Goal: Transaction & Acquisition: Purchase product/service

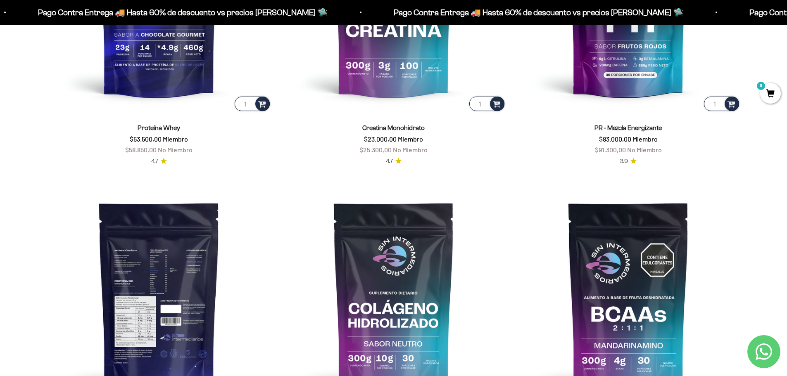
scroll to position [452, 0]
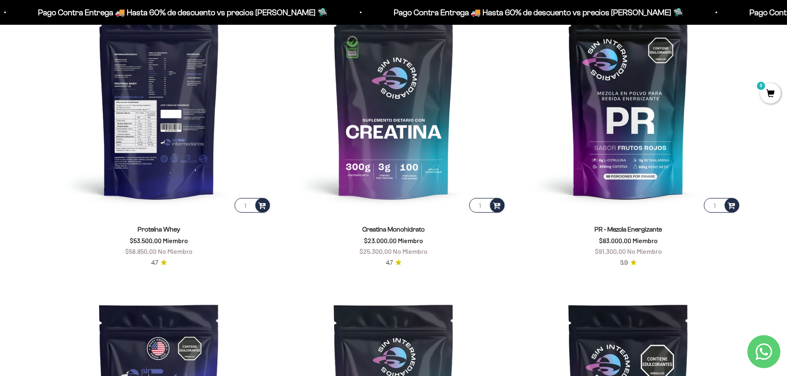
click at [164, 152] on img at bounding box center [159, 102] width 225 height 225
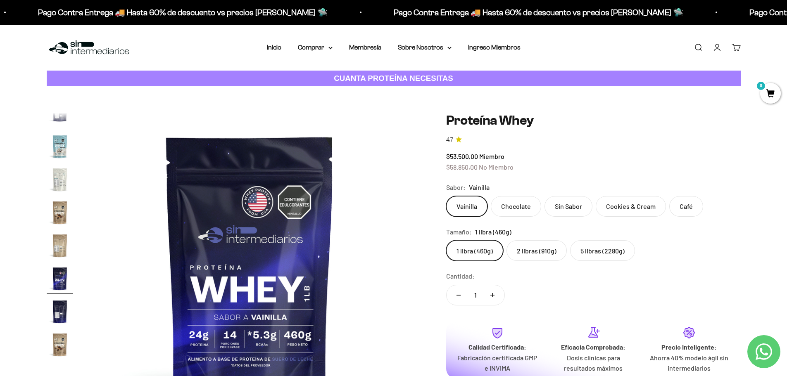
click at [535, 252] on label "2 libras (910g)" at bounding box center [536, 250] width 60 height 21
click at [446, 240] on input "2 libras (910g)" at bounding box center [446, 240] width 0 height 0
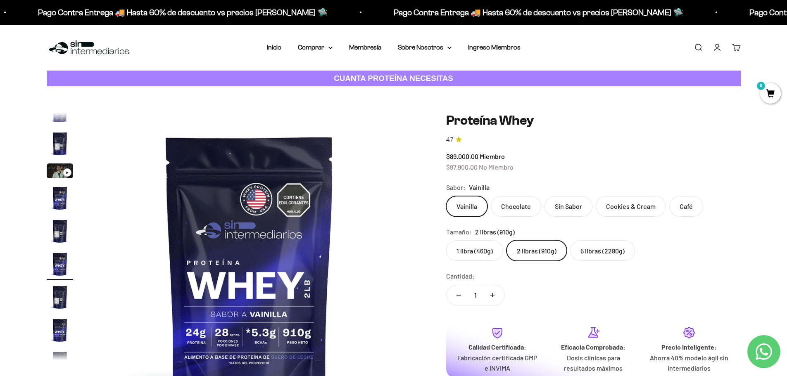
click at [602, 253] on label "5 libras (2280g)" at bounding box center [602, 250] width 65 height 21
click at [446, 240] on input "5 libras (2280g)" at bounding box center [446, 240] width 0 height 0
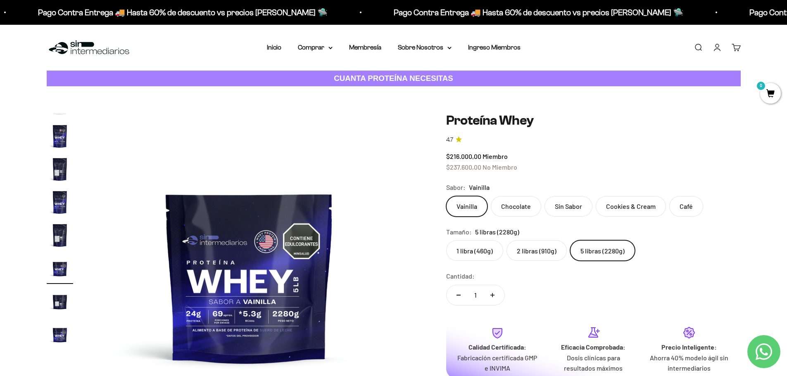
scroll to position [147, 0]
click at [542, 249] on label "2 libras (910g)" at bounding box center [536, 250] width 60 height 21
click at [446, 240] on input "2 libras (910g)" at bounding box center [446, 240] width 0 height 0
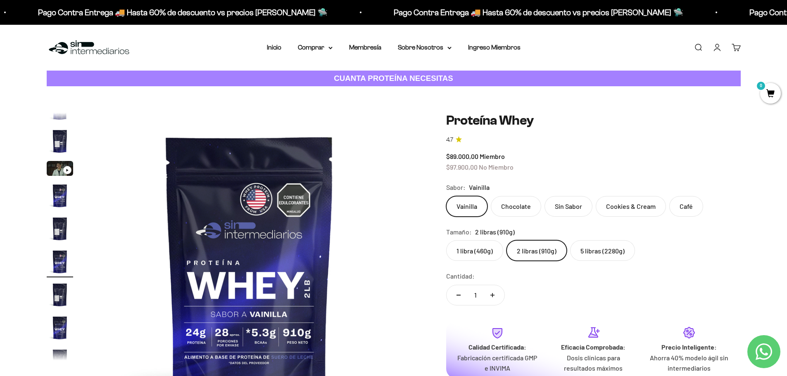
scroll to position [15, 0]
click at [483, 248] on label "1 libra (460g)" at bounding box center [474, 250] width 57 height 21
click at [446, 240] on input "1 libra (460g)" at bounding box center [446, 240] width 0 height 0
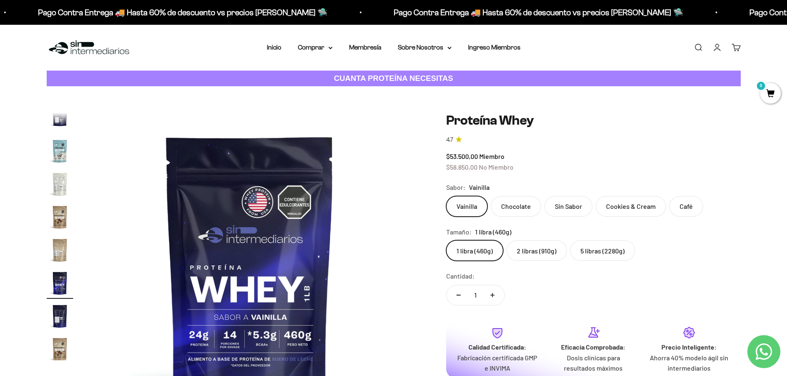
scroll to position [397, 0]
click at [530, 250] on label "2 libras (910g)" at bounding box center [536, 250] width 60 height 21
click at [446, 240] on input "2 libras (910g)" at bounding box center [446, 240] width 0 height 0
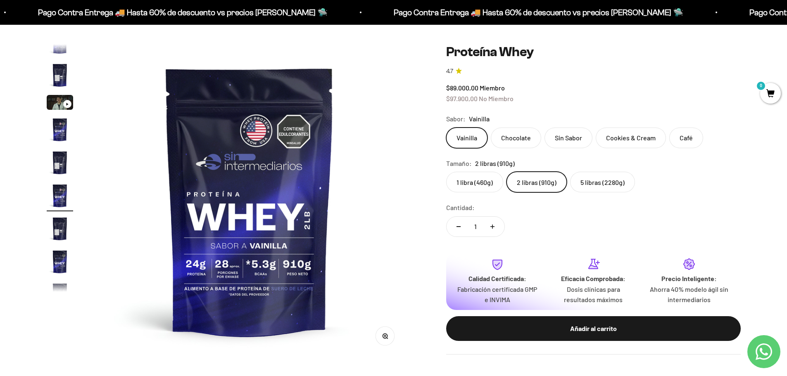
scroll to position [83, 0]
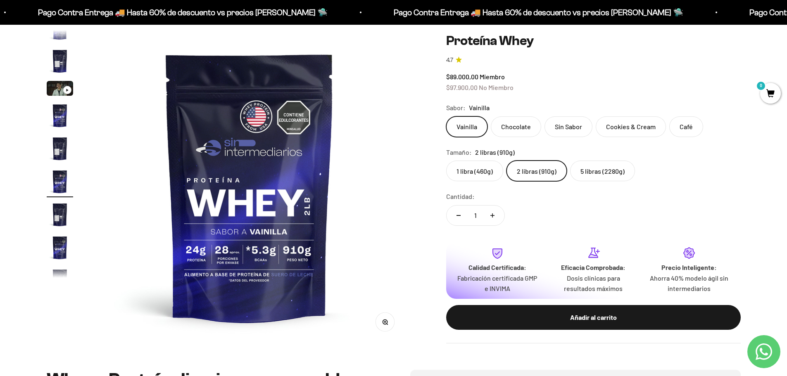
click at [595, 176] on label "5 libras (2280g)" at bounding box center [602, 171] width 65 height 21
click at [446, 161] on input "5 libras (2280g)" at bounding box center [446, 160] width 0 height 0
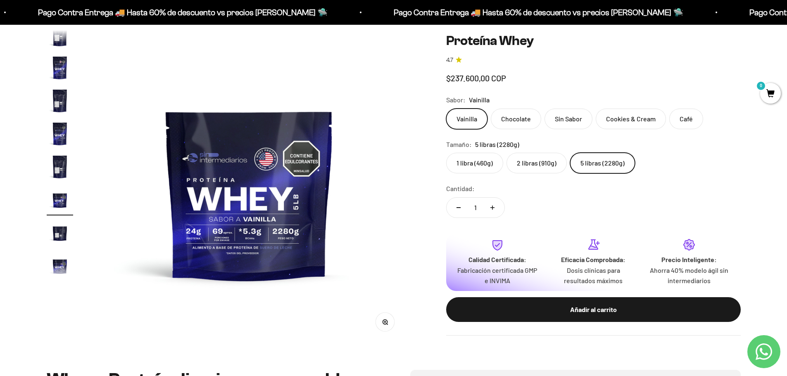
scroll to position [147, 0]
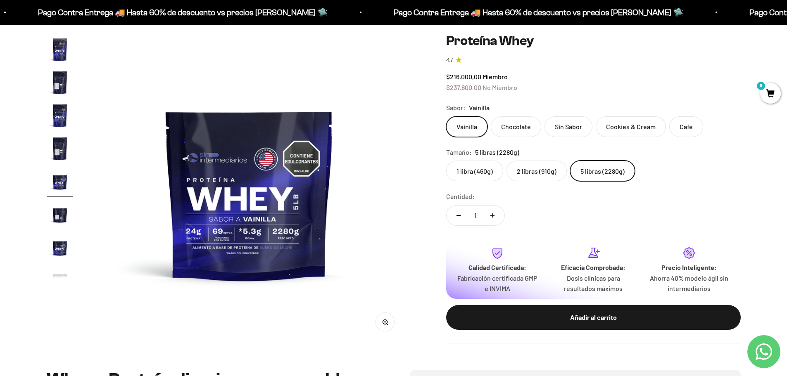
click at [537, 173] on label "2 libras (910g)" at bounding box center [536, 171] width 60 height 21
click at [446, 161] on input "2 libras (910g)" at bounding box center [446, 160] width 0 height 0
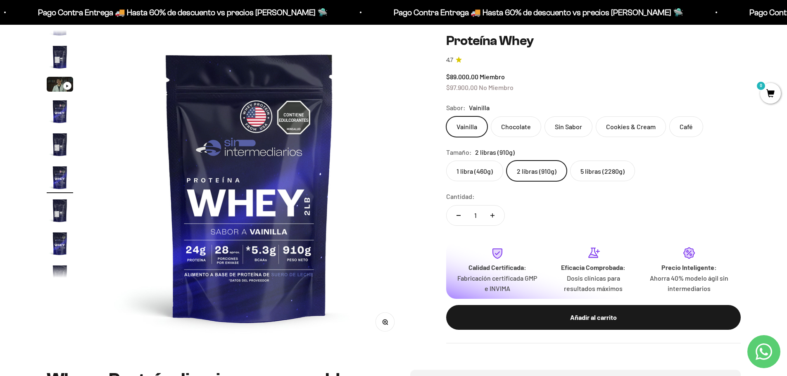
scroll to position [15, 0]
click at [590, 176] on label "5 libras (2280g)" at bounding box center [602, 171] width 65 height 21
click at [446, 161] on input "5 libras (2280g)" at bounding box center [446, 160] width 0 height 0
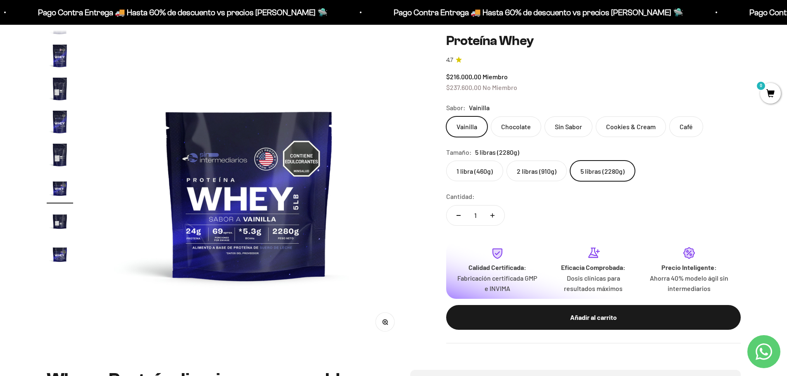
scroll to position [147, 0]
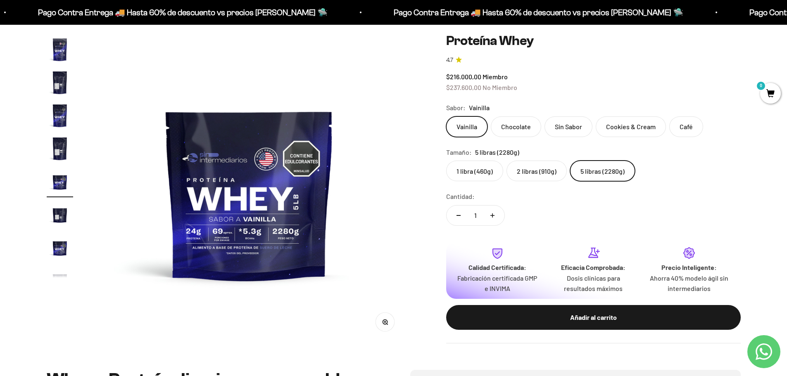
click at [533, 173] on label "2 libras (910g)" at bounding box center [536, 171] width 60 height 21
click at [446, 161] on input "2 libras (910g)" at bounding box center [446, 160] width 0 height 0
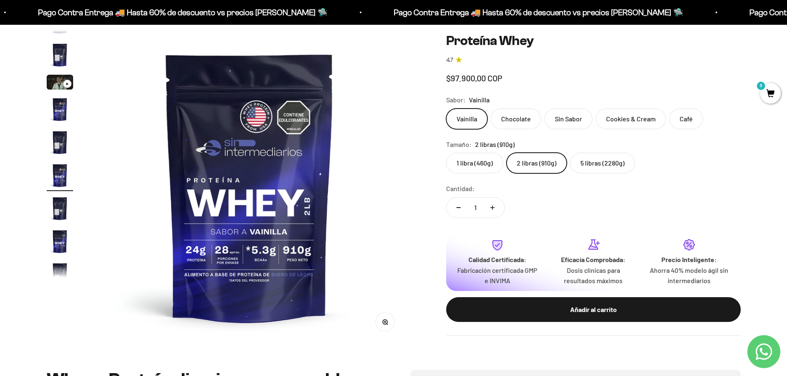
scroll to position [15, 0]
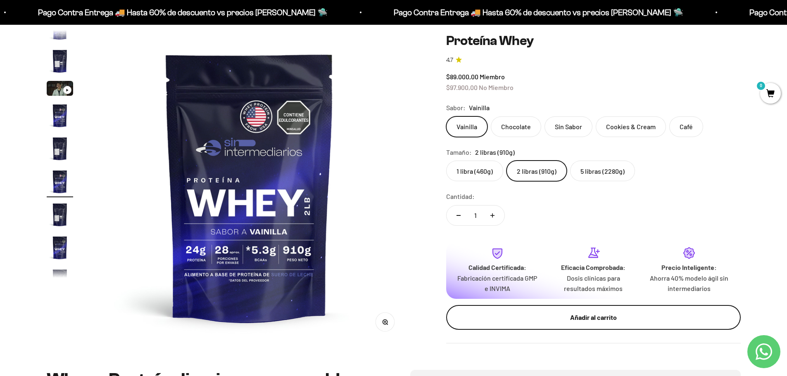
click at [575, 319] on div "Añadir al carrito" at bounding box center [593, 317] width 261 height 11
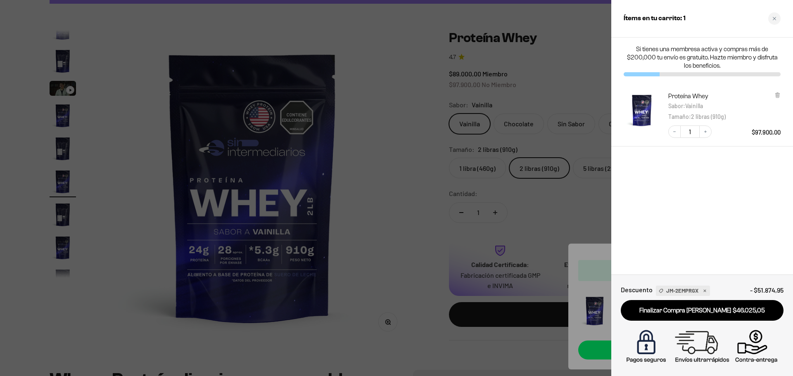
click at [410, 89] on div at bounding box center [396, 188] width 793 height 376
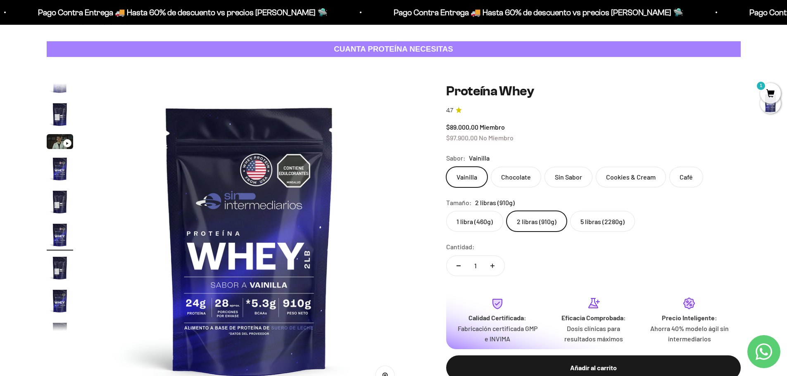
scroll to position [0, 0]
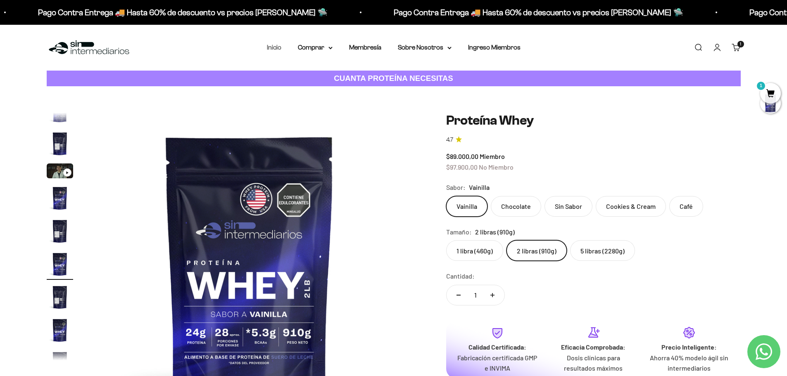
click at [275, 47] on link "Inicio" at bounding box center [274, 47] width 14 height 7
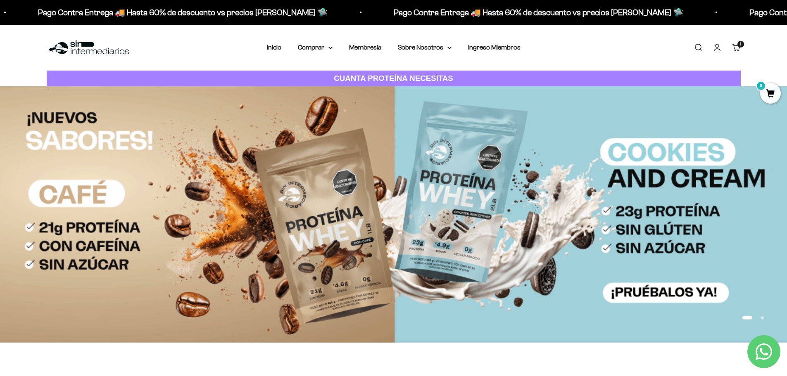
click at [700, 46] on link "Buscar" at bounding box center [698, 47] width 9 height 9
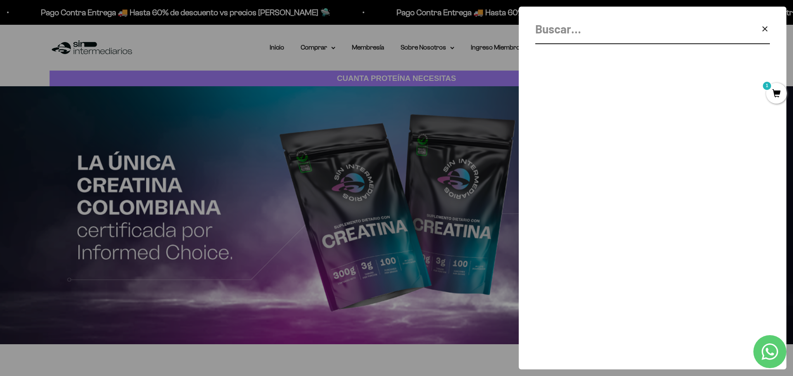
click at [562, 31] on input "Buscar" at bounding box center [631, 29] width 193 height 19
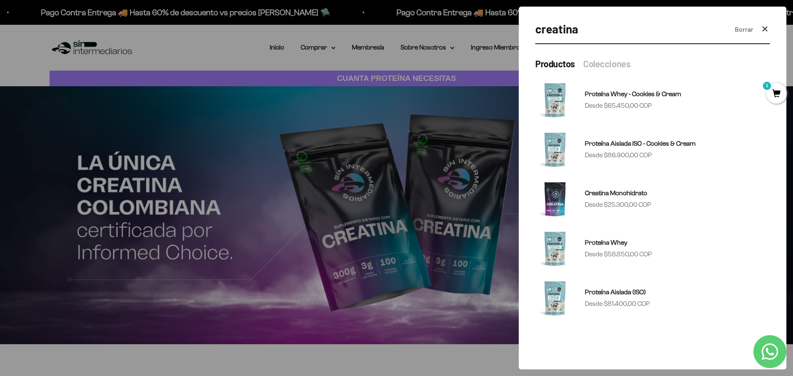
type input "creatina"
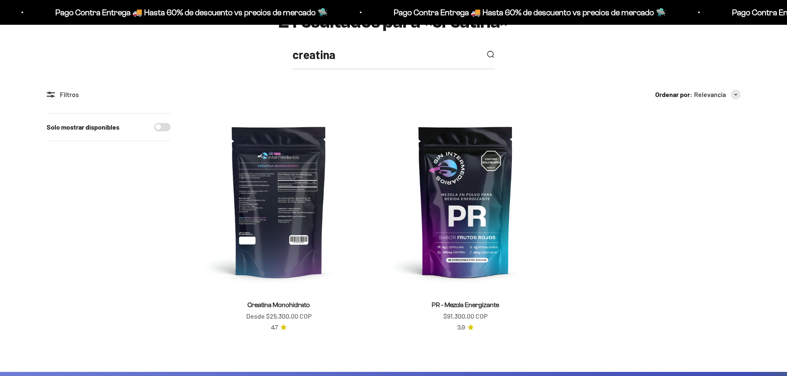
scroll to position [124, 0]
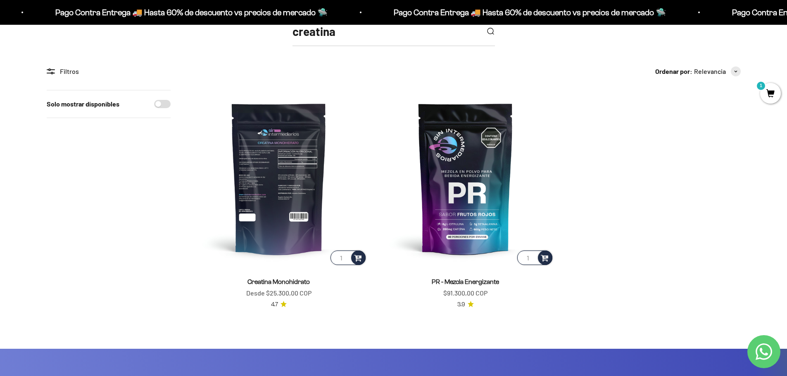
click at [274, 173] on img at bounding box center [278, 178] width 177 height 177
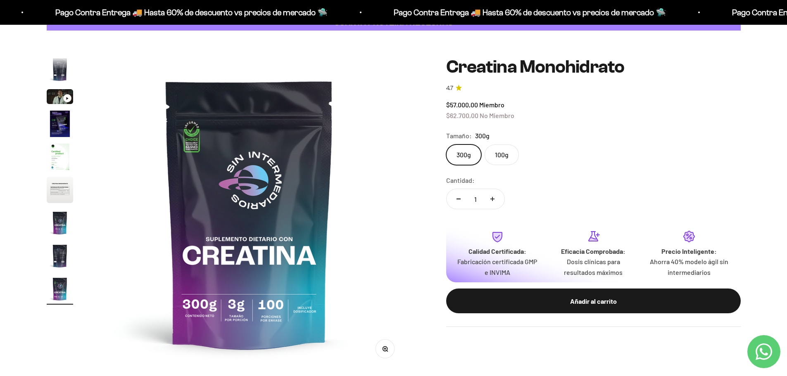
scroll to position [41, 0]
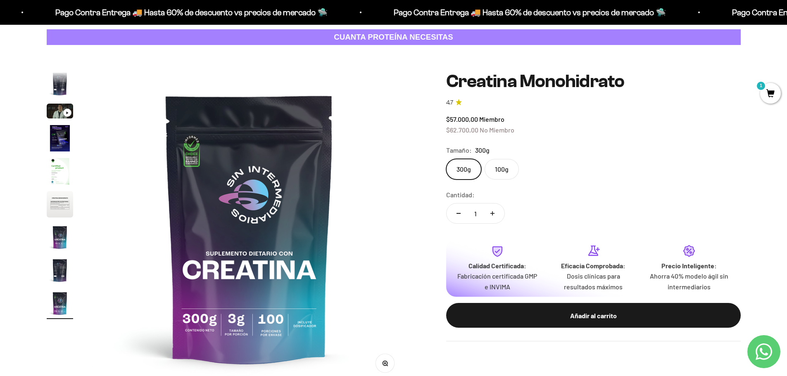
click at [495, 170] on label "100g" at bounding box center [502, 169] width 34 height 21
click at [446, 159] on input "100g" at bounding box center [446, 159] width 0 height 0
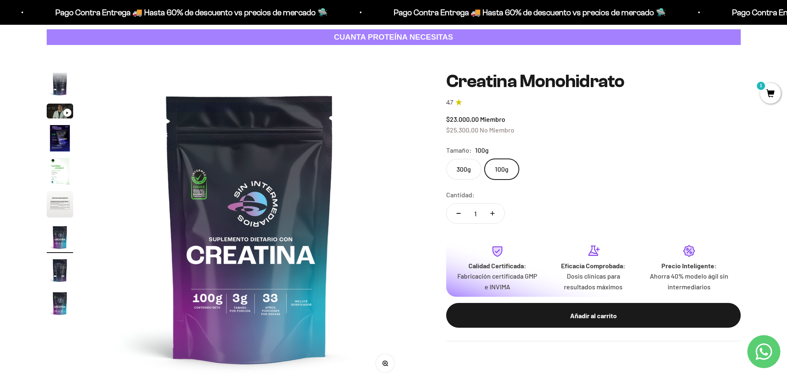
click at [460, 166] on label "300g" at bounding box center [463, 169] width 35 height 21
click at [446, 159] on input "300g" at bounding box center [446, 159] width 0 height 0
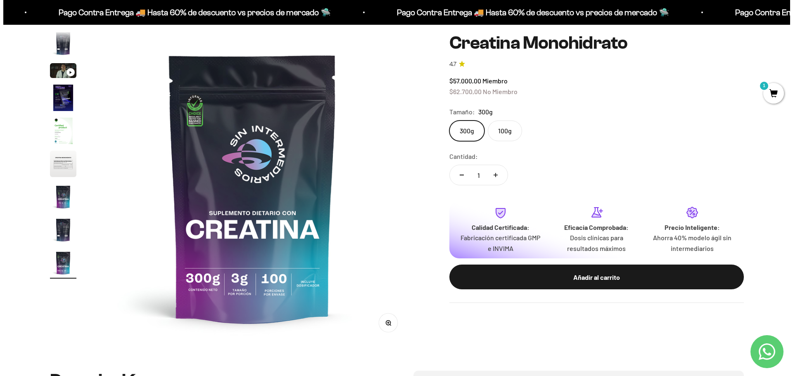
scroll to position [83, 0]
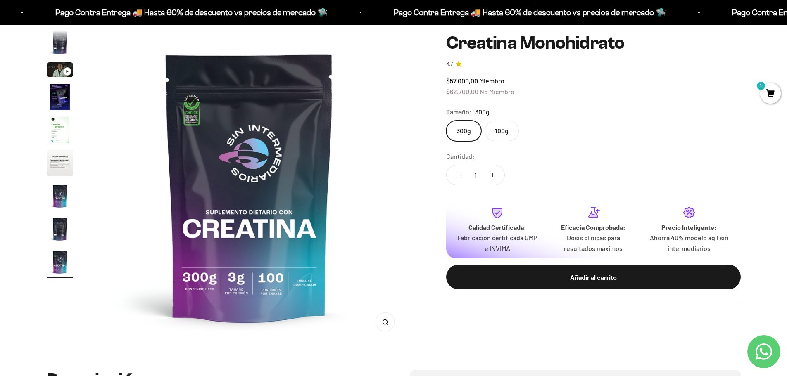
click at [492, 173] on icon "Aumentar cantidad" at bounding box center [492, 175] width 0 height 4
type input "2"
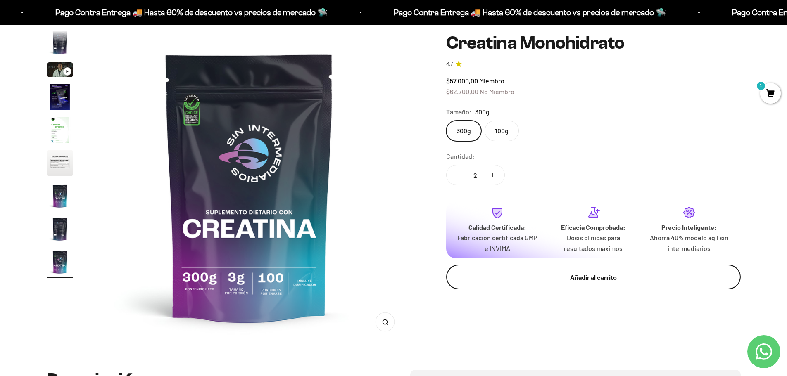
click at [561, 277] on div "Añadir al carrito" at bounding box center [593, 277] width 261 height 11
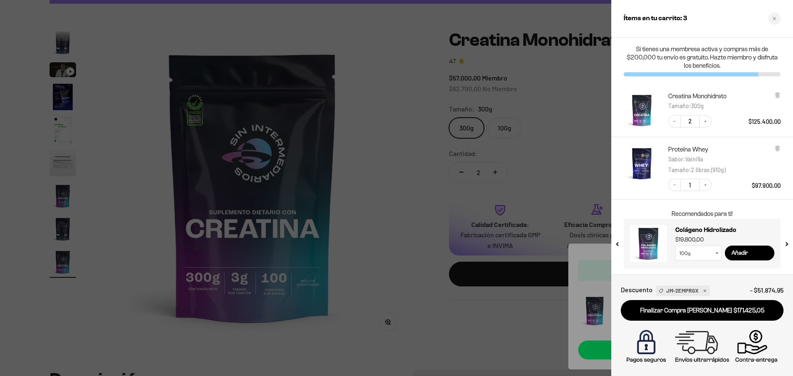
click at [640, 158] on img "Proteína Whey - Vainilla / 2 libras (910g)" at bounding box center [642, 163] width 36 height 36
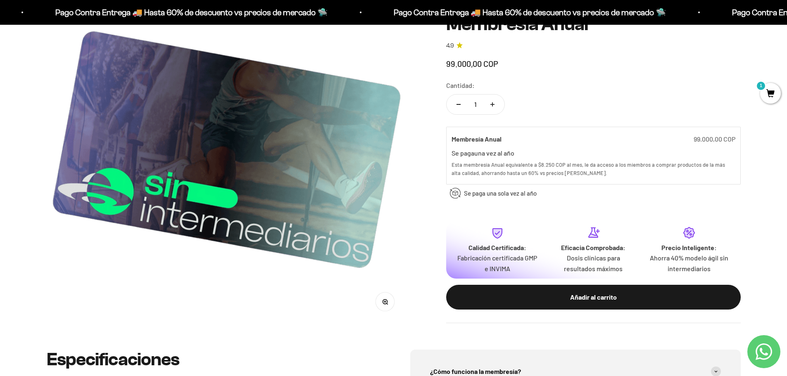
scroll to position [207, 0]
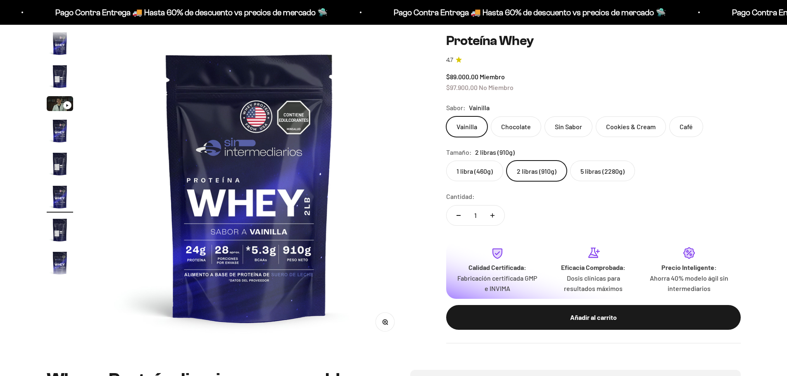
scroll to position [15, 0]
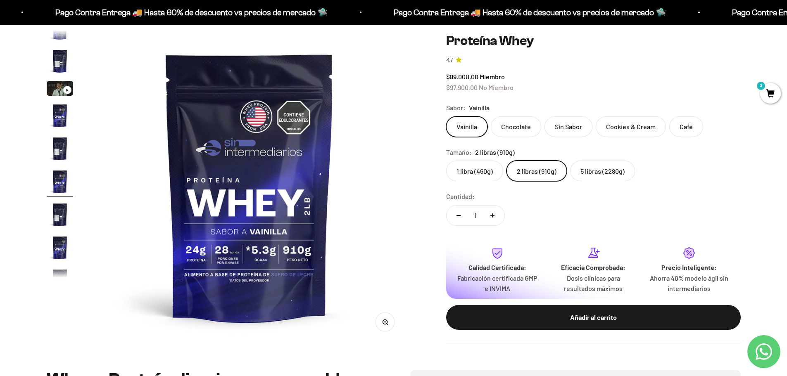
click at [680, 128] on label "Café" at bounding box center [686, 126] width 34 height 21
click at [446, 116] on input "Café" at bounding box center [446, 116] width 0 height 0
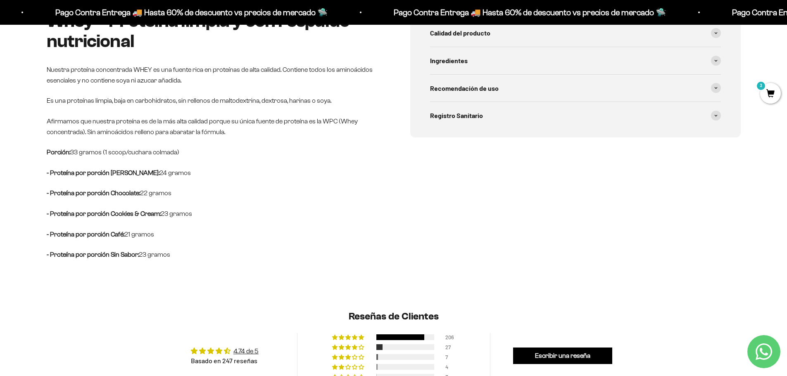
scroll to position [330, 0]
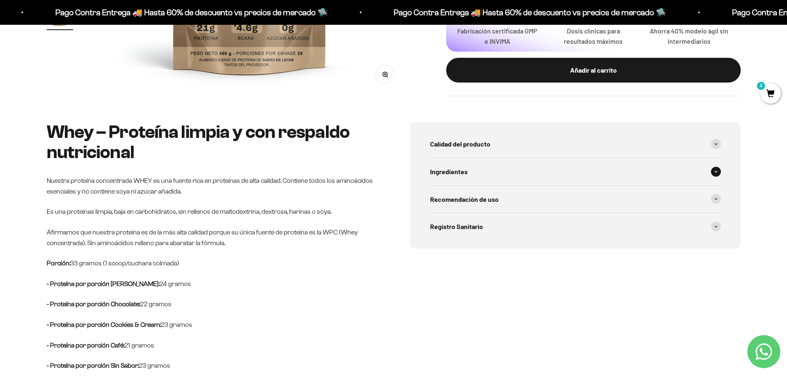
click at [477, 172] on div "Ingredientes" at bounding box center [575, 171] width 291 height 27
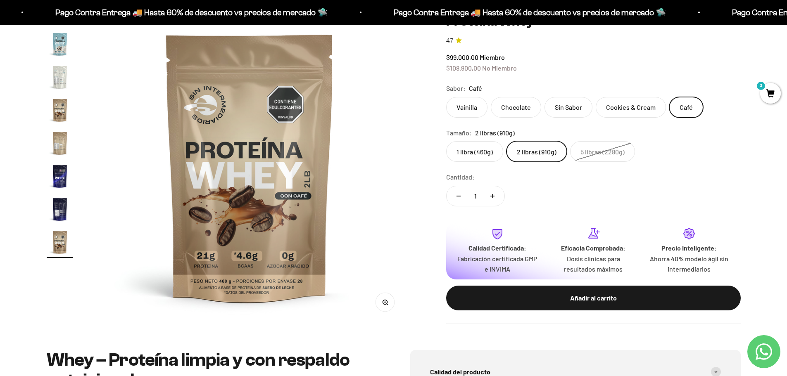
scroll to position [41, 0]
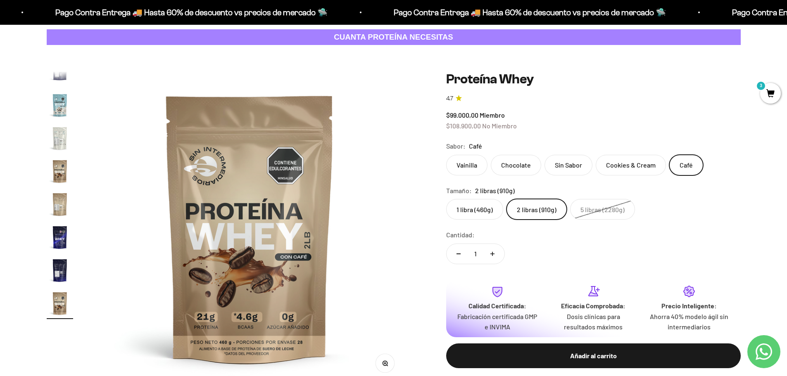
click at [522, 206] on label "2 libras (910g)" at bounding box center [536, 209] width 60 height 21
click at [446, 199] on input "2 libras (910g)" at bounding box center [446, 199] width 0 height 0
click at [463, 165] on label "Vainilla" at bounding box center [466, 165] width 41 height 21
click at [446, 155] on input "Vainilla" at bounding box center [446, 154] width 0 height 0
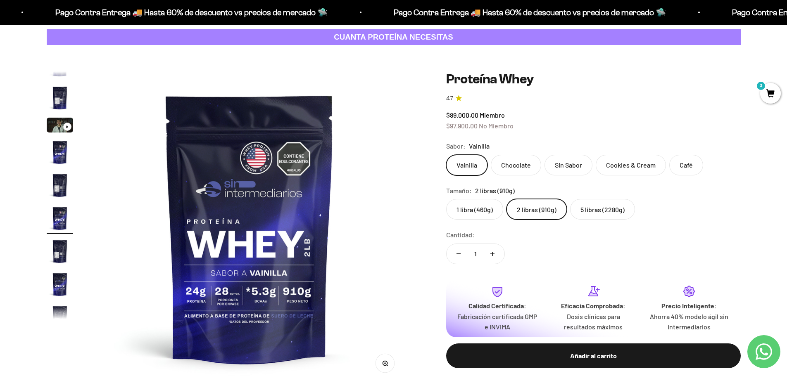
scroll to position [15, 0]
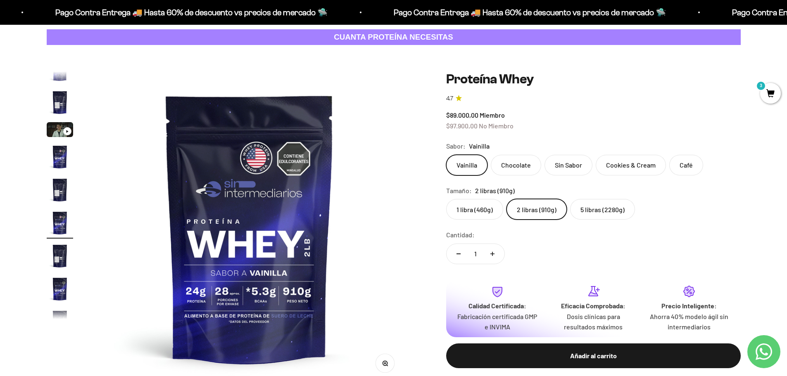
click at [516, 164] on label "Chocolate" at bounding box center [516, 165] width 50 height 21
click at [446, 155] on input "Chocolate" at bounding box center [446, 154] width 0 height 0
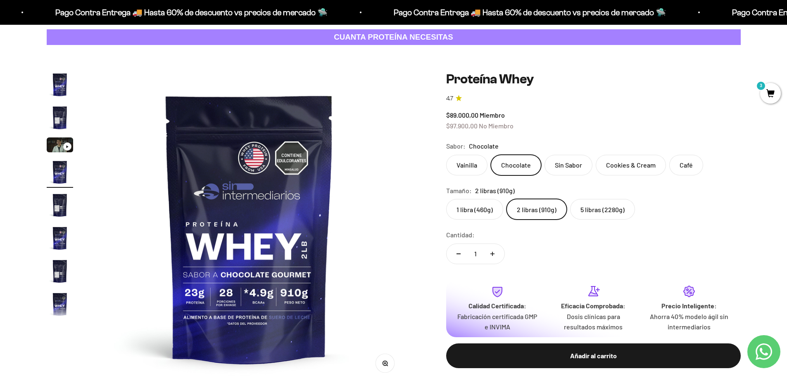
click at [563, 167] on label "Sin Sabor" at bounding box center [568, 165] width 48 height 21
click at [446, 155] on input "Sin Sabor" at bounding box center [446, 154] width 0 height 0
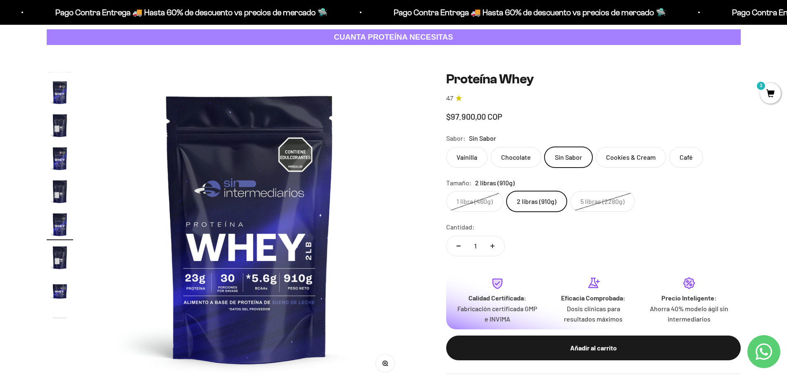
scroll to position [81, 0]
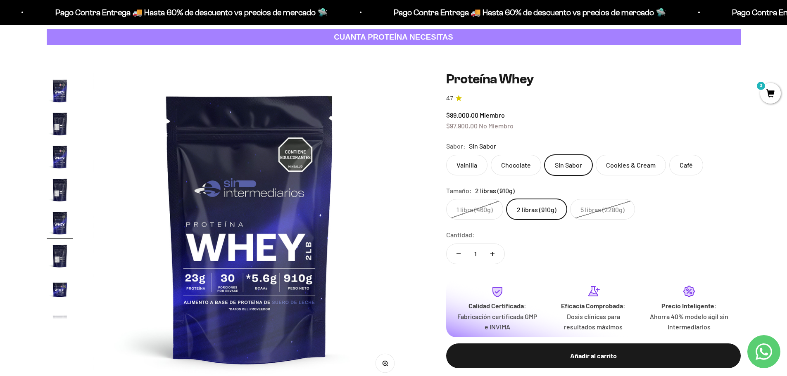
click at [613, 162] on label "Cookies & Cream" at bounding box center [631, 165] width 70 height 21
click at [446, 155] on input "Cookies & Cream" at bounding box center [446, 154] width 0 height 0
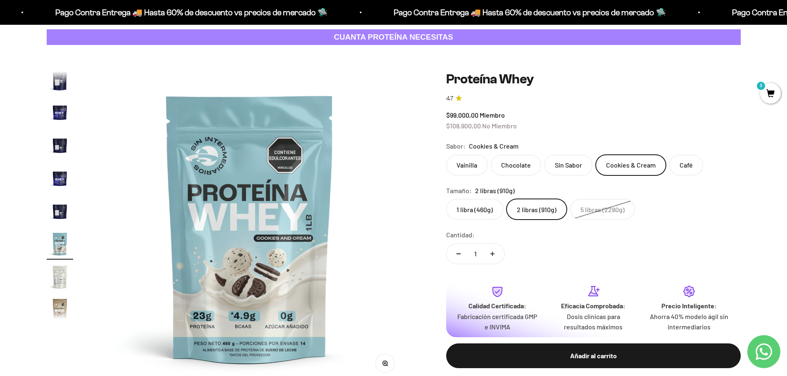
scroll to position [280, 0]
click at [674, 164] on label "Café" at bounding box center [686, 165] width 34 height 21
click at [446, 155] on input "Café" at bounding box center [446, 154] width 0 height 0
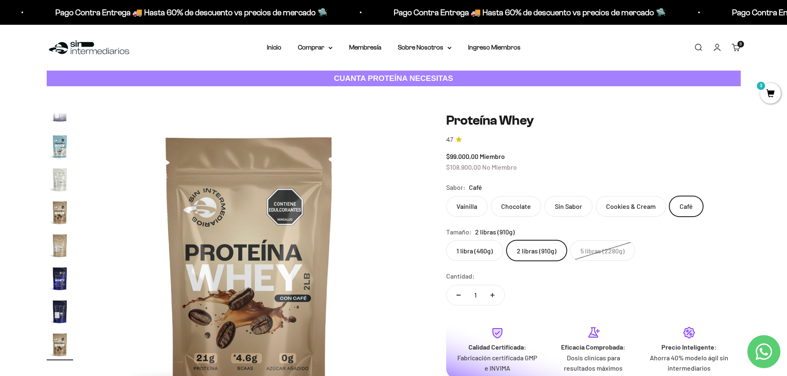
click at [464, 200] on label "Vainilla" at bounding box center [466, 206] width 41 height 21
click at [446, 196] on input "Vainilla" at bounding box center [446, 196] width 0 height 0
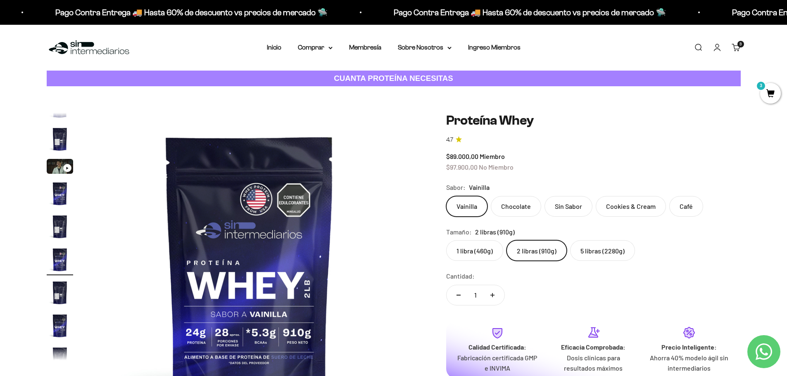
scroll to position [15, 0]
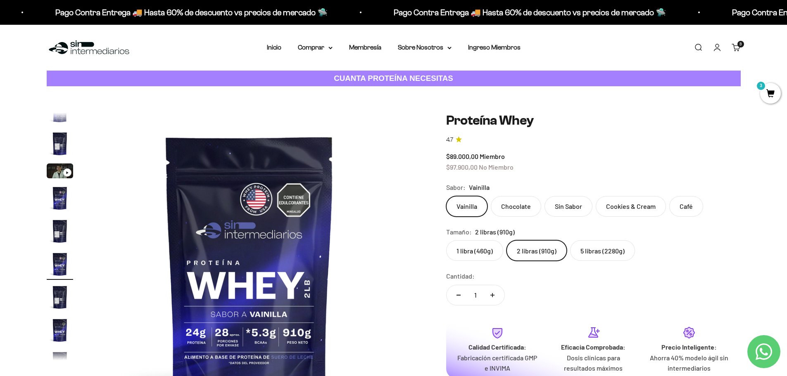
click at [592, 256] on label "5 libras (2280g)" at bounding box center [602, 250] width 65 height 21
click at [446, 240] on input "5 libras (2280g)" at bounding box center [446, 240] width 0 height 0
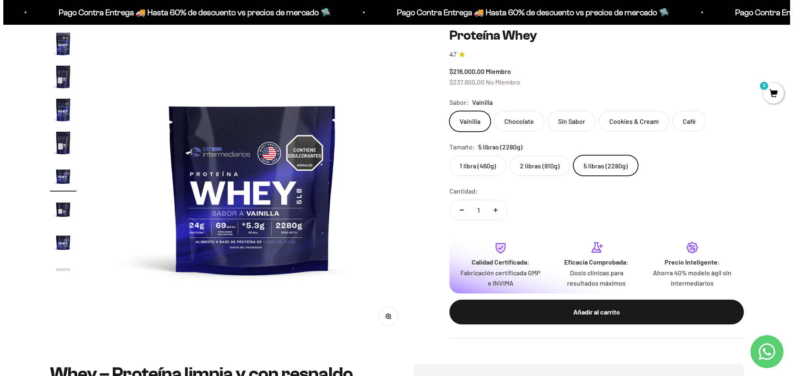
scroll to position [41, 0]
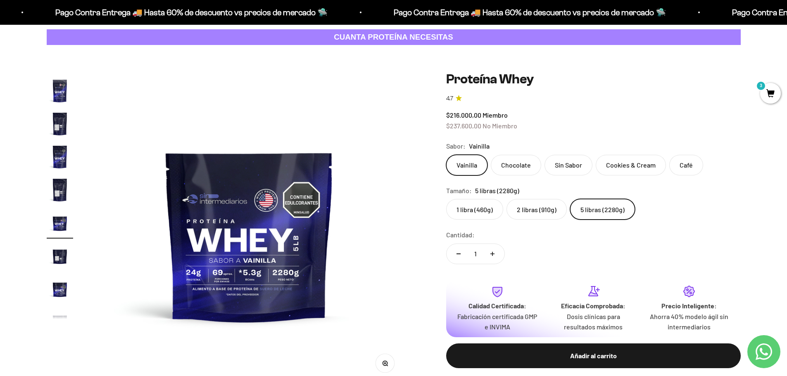
click at [768, 97] on span "3" at bounding box center [770, 93] width 21 height 21
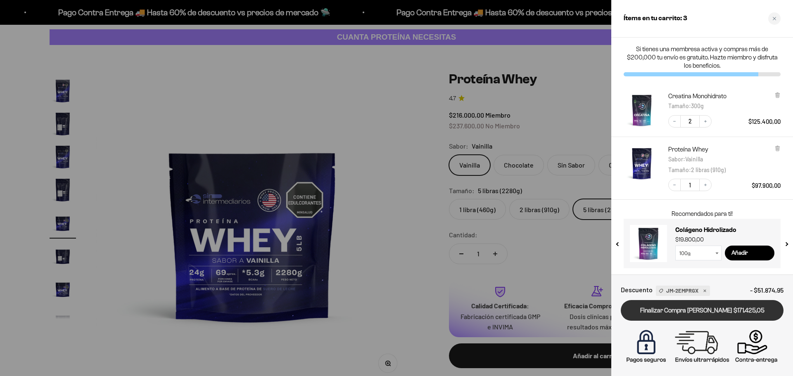
click at [707, 311] on link "Finalizar Compra [PERSON_NAME] $171.425,05" at bounding box center [702, 310] width 163 height 21
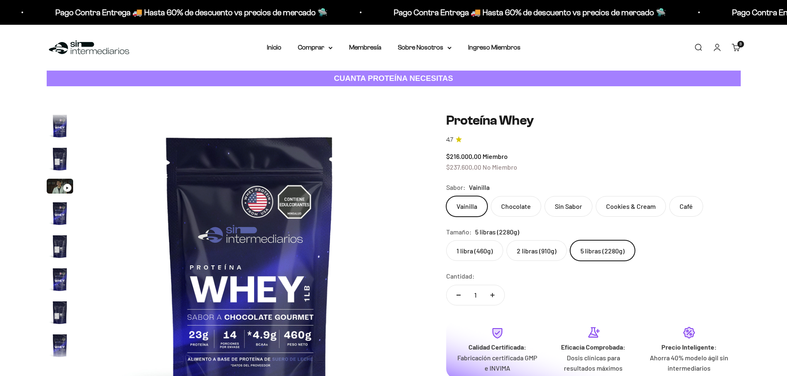
scroll to position [147, 0]
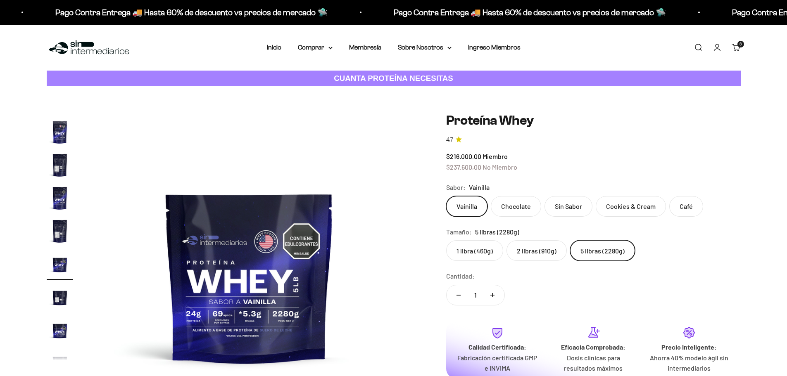
click at [737, 45] on div "3 artículos 3" at bounding box center [740, 44] width 7 height 7
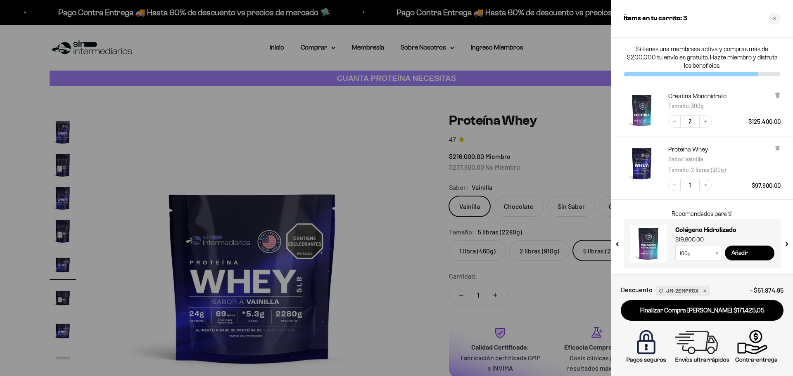
click at [399, 168] on div at bounding box center [396, 188] width 793 height 376
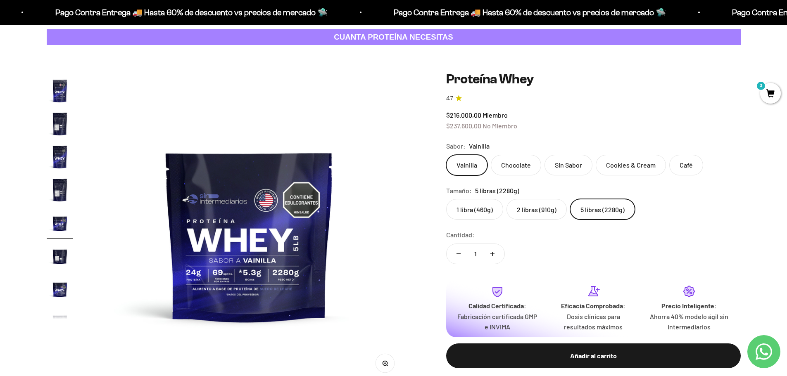
scroll to position [83, 0]
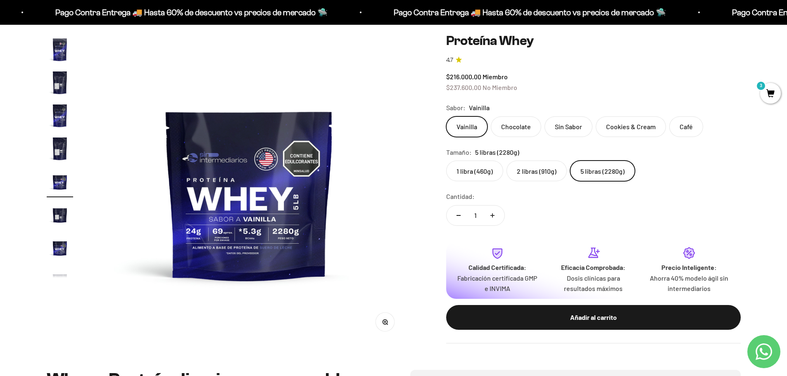
click at [497, 166] on label "1 libra (460g)" at bounding box center [474, 171] width 57 height 21
click at [446, 161] on input "1 libra (460g)" at bounding box center [446, 160] width 0 height 0
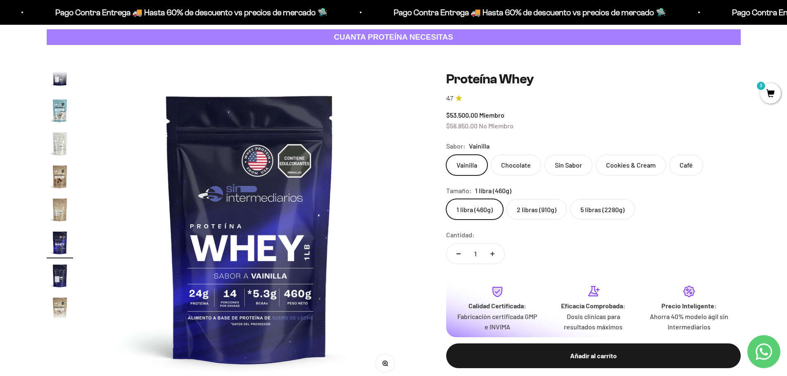
scroll to position [397, 0]
click at [533, 209] on label "2 libras (910g)" at bounding box center [536, 209] width 60 height 21
click at [446, 199] on input "2 libras (910g)" at bounding box center [446, 199] width 0 height 0
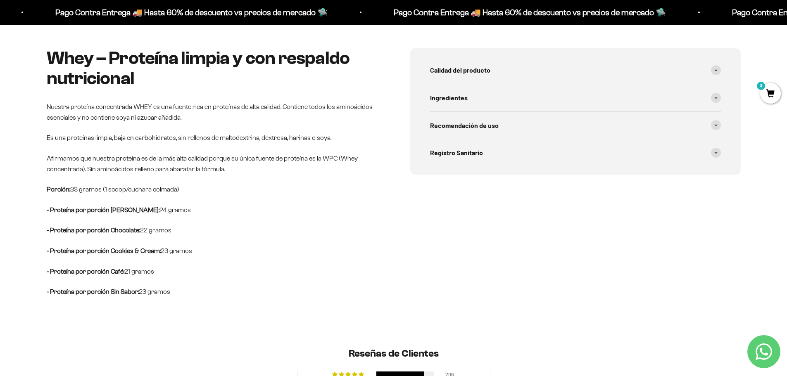
scroll to position [413, 0]
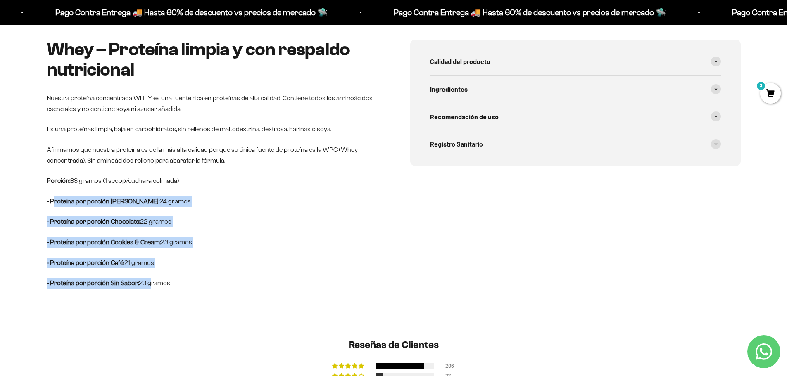
drag, startPoint x: 52, startPoint y: 200, endPoint x: 152, endPoint y: 283, distance: 129.6
click at [152, 283] on div "Whey – Proteína limpia y con respaldo nutricional Nuestra proteína concentrada …" at bounding box center [212, 164] width 330 height 249
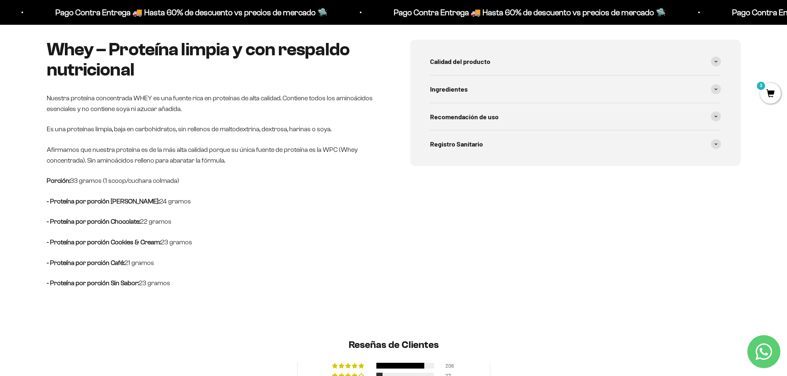
click at [157, 283] on p "- Proteína por porción Sin Sabor: 23 gramos" at bounding box center [212, 283] width 330 height 11
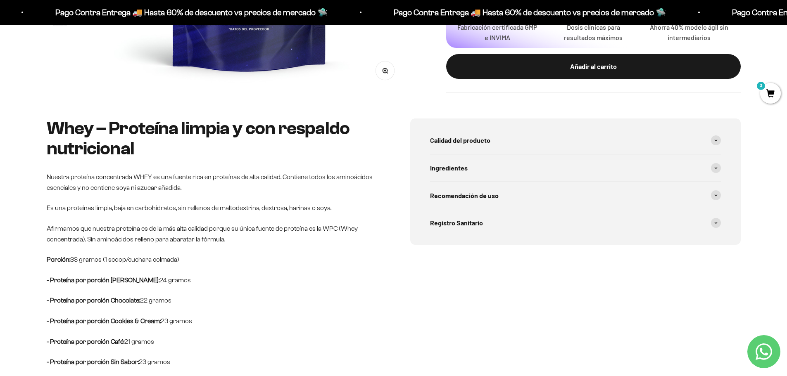
scroll to position [330, 0]
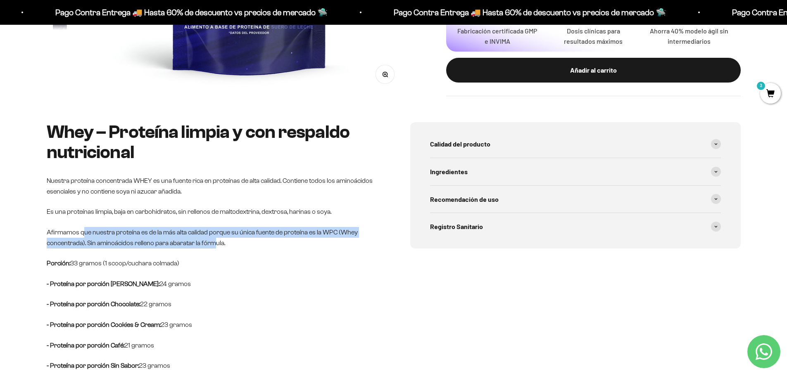
drag, startPoint x: 83, startPoint y: 233, endPoint x: 215, endPoint y: 243, distance: 132.6
click at [215, 243] on p "Afirmamos que nuestra proteína es de la más alta calidad porque su única fuente…" at bounding box center [212, 237] width 330 height 21
click at [506, 177] on div "Ingredientes" at bounding box center [575, 171] width 291 height 27
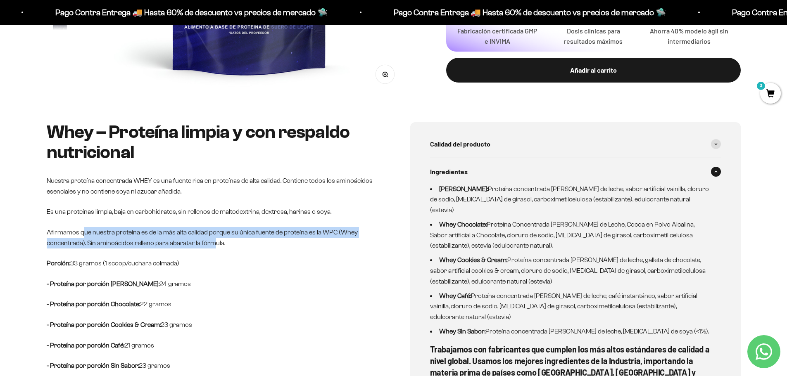
click at [506, 177] on div "Ingredientes" at bounding box center [575, 171] width 291 height 27
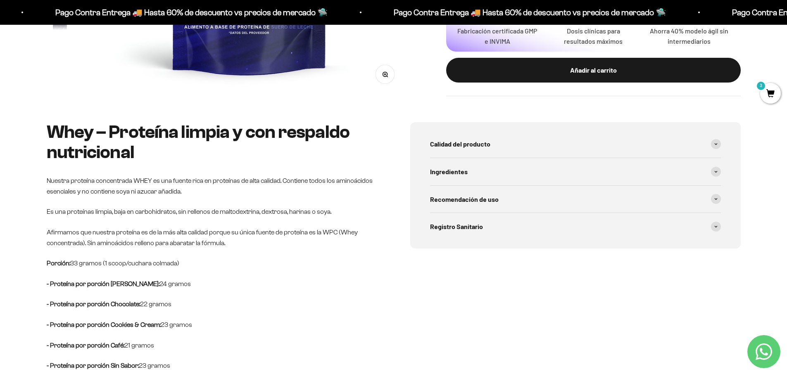
click at [329, 209] on p "Es una proteínas limpia, baja en carbohidratos, sin rellenos de maltodextrina, …" at bounding box center [212, 212] width 330 height 11
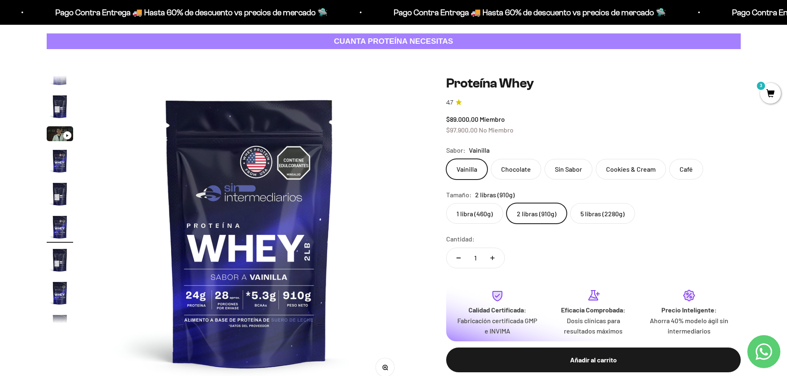
scroll to position [0, 0]
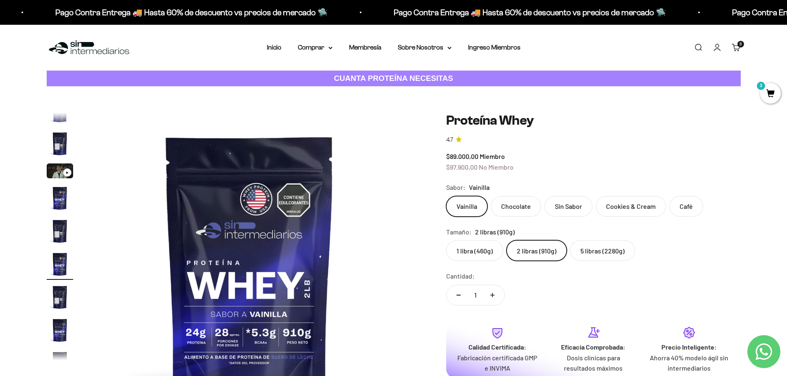
click at [771, 88] on span "3" at bounding box center [770, 93] width 21 height 21
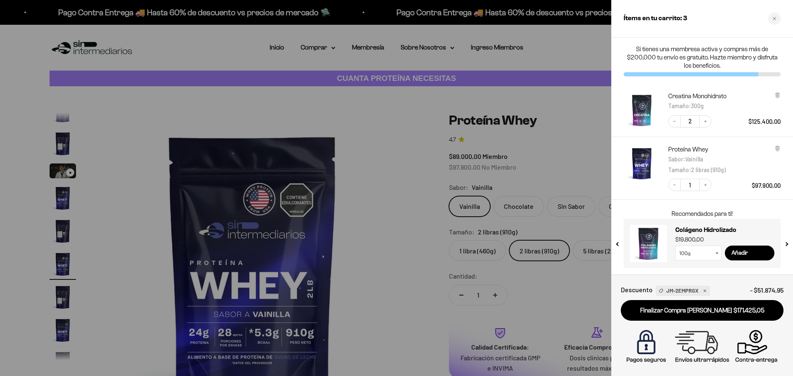
click at [358, 117] on div at bounding box center [396, 188] width 793 height 376
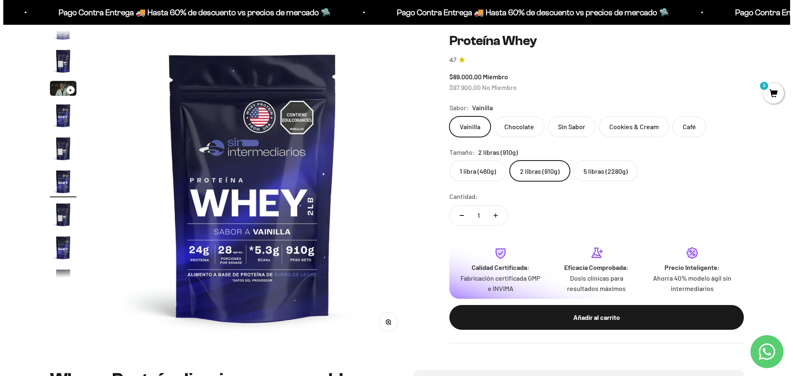
scroll to position [41, 0]
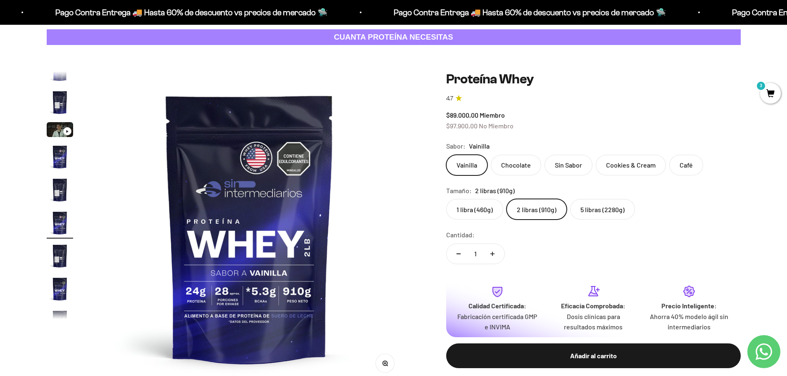
click at [764, 96] on span "3" at bounding box center [770, 93] width 21 height 21
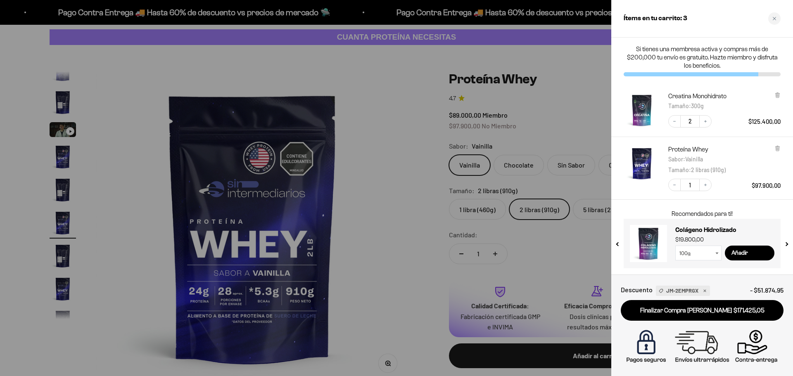
click at [549, 124] on div at bounding box center [396, 188] width 793 height 376
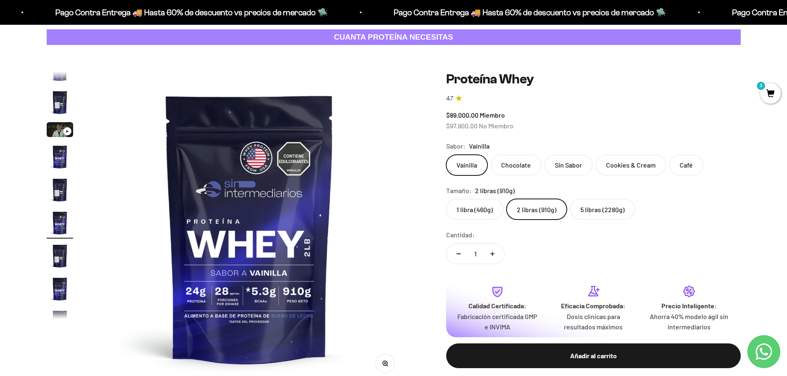
click at [775, 88] on span "3" at bounding box center [770, 93] width 21 height 21
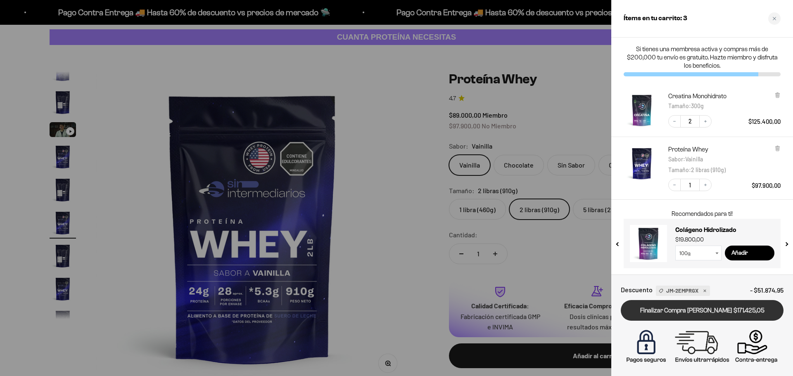
click at [719, 313] on link "Finalizar Compra Segura $171.425,05" at bounding box center [702, 310] width 163 height 21
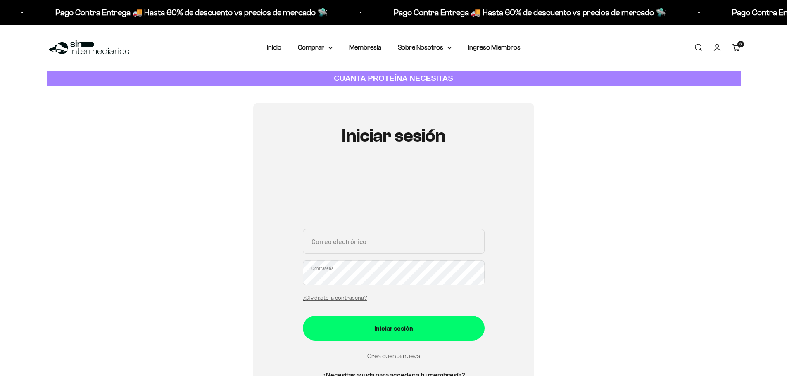
click at [398, 254] on div "Correo electrónico Contraseña ¿Olvidaste la contraseña?" at bounding box center [394, 267] width 182 height 77
click at [395, 244] on input "Correo electrónico" at bounding box center [394, 241] width 182 height 25
type input "mso"
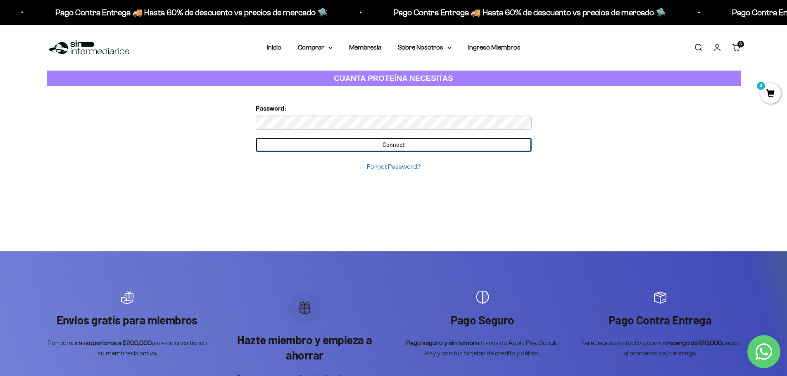
click at [363, 149] on input "Connect" at bounding box center [394, 145] width 276 height 14
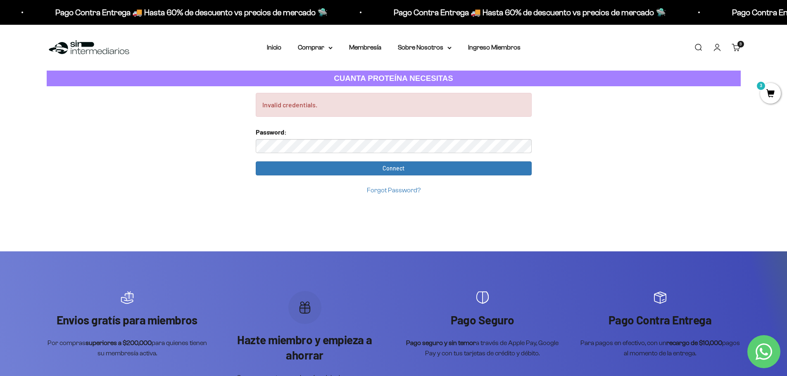
drag, startPoint x: 225, startPoint y: 215, endPoint x: 240, endPoint y: 207, distance: 17.4
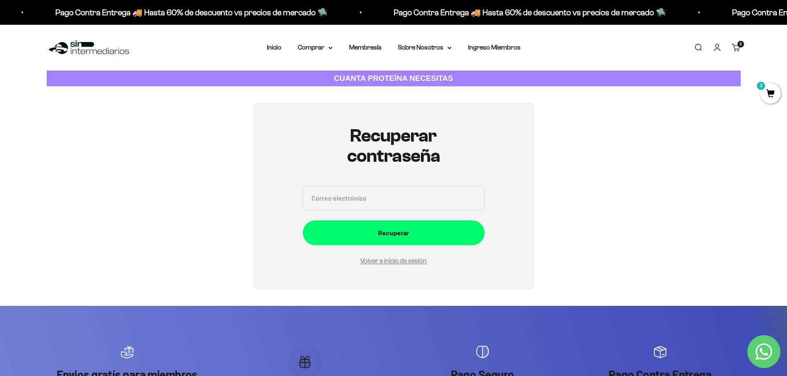
click at [348, 195] on input "Correo electrónico" at bounding box center [394, 198] width 182 height 25
type input "sebas10217@gmail.com"
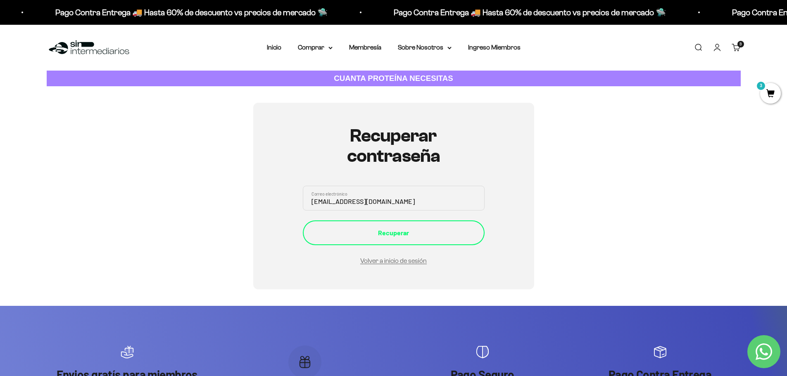
click at [387, 234] on div "Recuperar" at bounding box center [393, 233] width 149 height 11
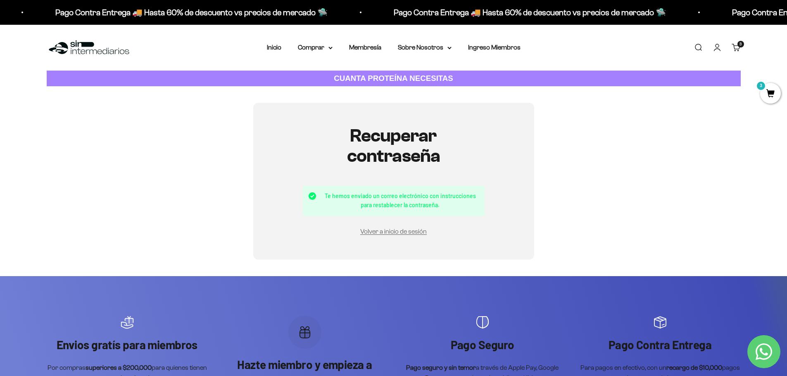
click at [395, 227] on div "Volver a inicio de sesión" at bounding box center [394, 231] width 182 height 11
click at [394, 231] on link "Volver a inicio de sesión" at bounding box center [393, 231] width 67 height 7
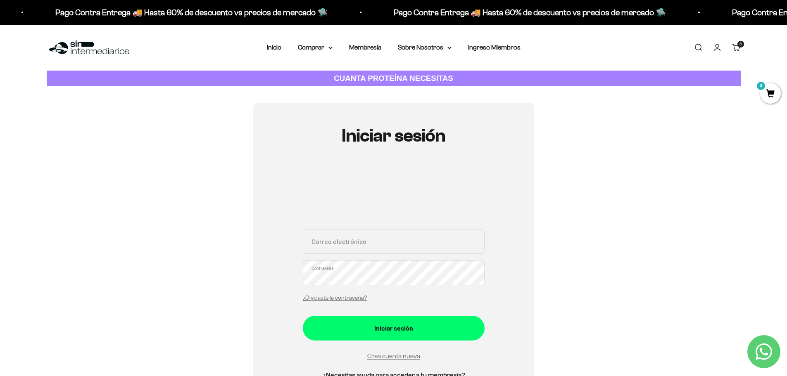
click at [363, 244] on input "Correo electrónico" at bounding box center [394, 241] width 182 height 25
type input "sebas10217@gmail.com"
click at [207, 260] on div "Iniciar sesión sebas10217@gmail.com Correo electrónico Contraseña ¿Olvidaste la…" at bounding box center [394, 263] width 694 height 320
click at [303, 316] on button "Iniciar sesión" at bounding box center [394, 328] width 182 height 25
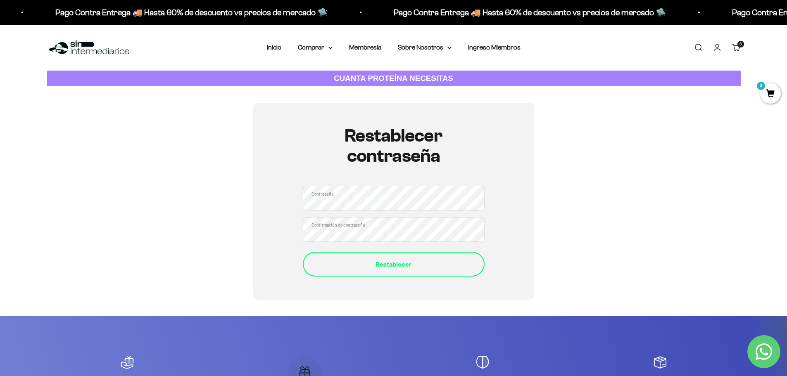
drag, startPoint x: 193, startPoint y: 239, endPoint x: 345, endPoint y: 252, distance: 152.5
click at [197, 241] on div "Restablecer contraseña Contraseña Confirmación de contraseña Restablecer" at bounding box center [394, 201] width 694 height 197
click at [350, 269] on div "Restablecer" at bounding box center [393, 264] width 149 height 11
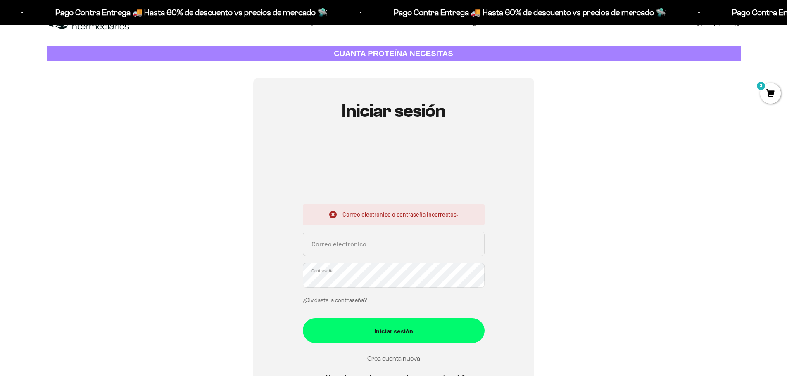
scroll to position [83, 0]
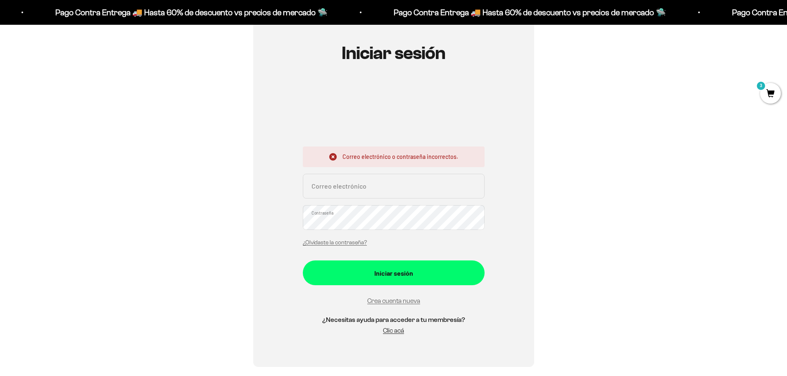
click at [359, 187] on input "Correo electrónico" at bounding box center [394, 186] width 182 height 25
type input "sebas10217@gmail.com"
click at [227, 212] on div "Iniciar sesión Correo electrónico o contraseña incorrectos. sebas10217@gmail.co…" at bounding box center [394, 193] width 694 height 347
click at [303, 261] on button "Iniciar sesión" at bounding box center [394, 273] width 182 height 25
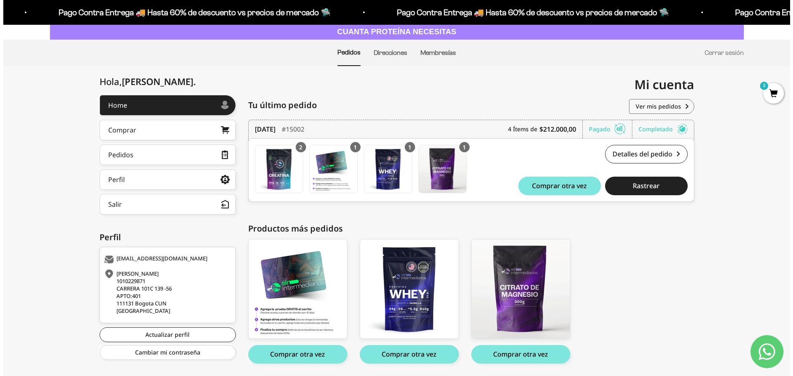
scroll to position [32, 0]
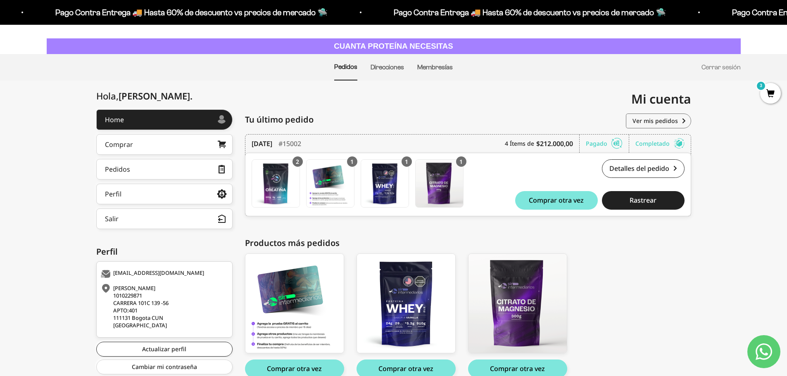
click at [766, 90] on span "3" at bounding box center [770, 93] width 21 height 21
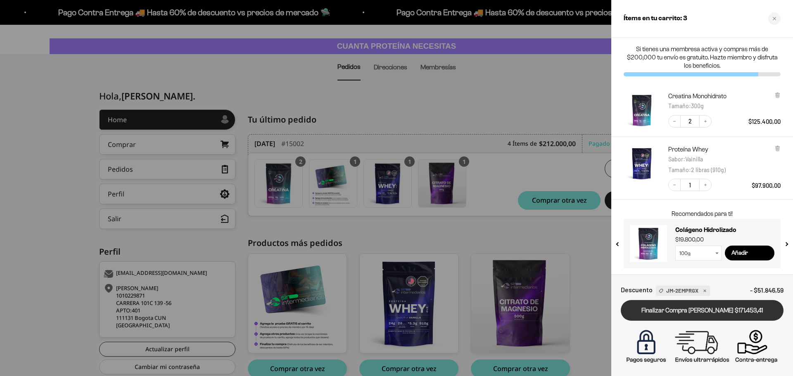
click at [711, 312] on link "Finalizar Compra [PERSON_NAME] $171.453,41" at bounding box center [702, 310] width 163 height 21
